Goal: Communication & Community: Participate in discussion

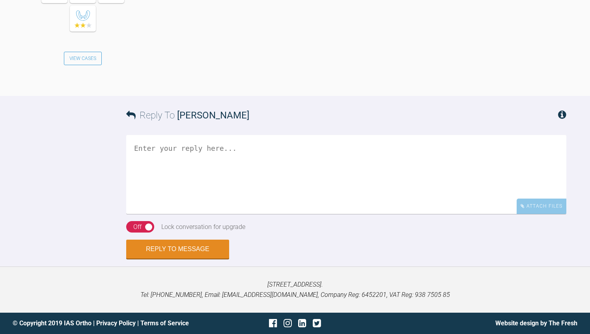
scroll to position [1152, 0]
click at [171, 214] on textarea at bounding box center [346, 174] width 440 height 79
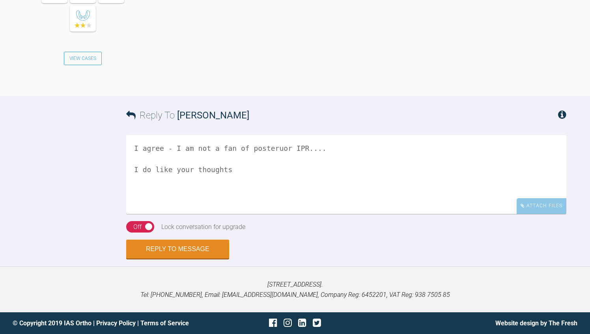
click at [171, 214] on textarea "I agree - I am not a fan of posteruor IPR.... I do like your thoughts" at bounding box center [346, 174] width 440 height 79
click at [249, 214] on textarea "I agree - I am not a fan of posteruor IPR.... I do like your thoughts" at bounding box center [346, 174] width 440 height 79
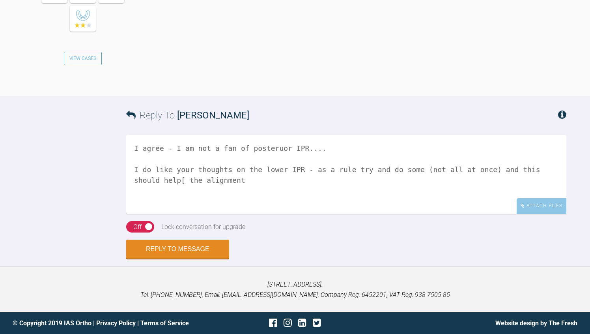
click at [187, 214] on textarea "I agree - I am not a fan of posteruor IPR.... I do like your thoughts on the lo…" at bounding box center [346, 174] width 440 height 79
click at [243, 214] on textarea "I agree - I am not a fan of posteruor IPR.... I do like your thoughts on the lo…" at bounding box center [346, 174] width 440 height 79
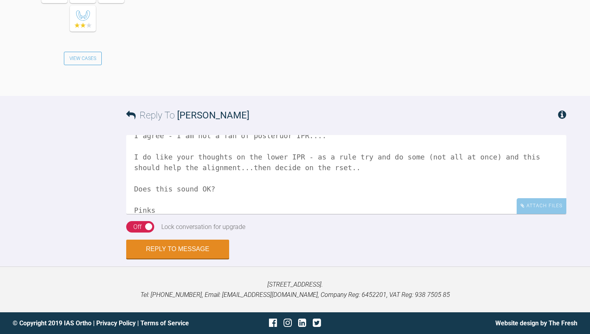
type textarea "I agree - I am not a fan of posteruor IPR.... I do like your thoughts on the lo…"
click at [38, 257] on div "Reply To [PERSON_NAME] I agree - I am not a fan of posteruor IPR.... I do like …" at bounding box center [295, 177] width 590 height 162
click at [131, 233] on div "On Off" at bounding box center [140, 227] width 28 height 12
click at [165, 259] on button "Reply to Message" at bounding box center [177, 249] width 103 height 19
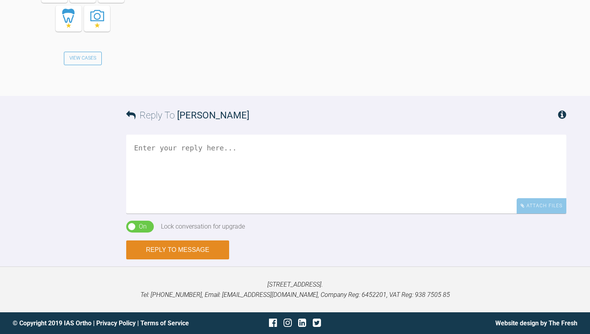
scroll to position [1508, 0]
